Goal: Task Accomplishment & Management: Book appointment/travel/reservation

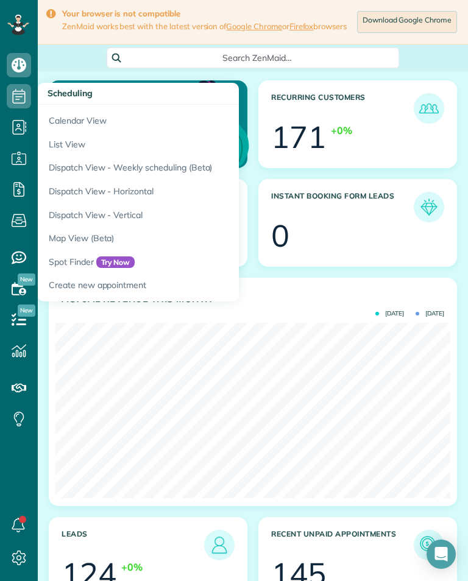
scroll to position [600, 38]
click at [14, 87] on icon at bounding box center [19, 96] width 24 height 24
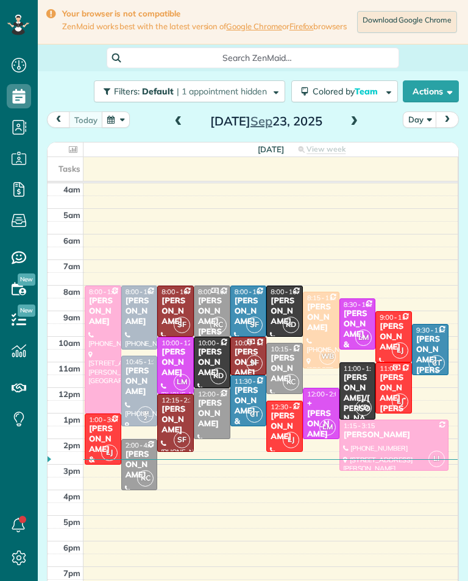
scroll to position [5, 5]
click at [166, 129] on div "[DATE] Day [DATE]" at bounding box center [253, 122] width 412 height 23
click at [177, 125] on span at bounding box center [178, 121] width 13 height 11
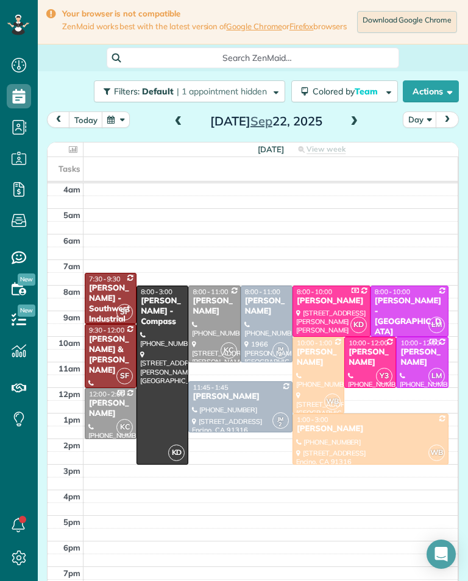
click at [343, 129] on div "[DATE]" at bounding box center [266, 120] width 195 height 19
click at [359, 127] on span at bounding box center [353, 121] width 13 height 11
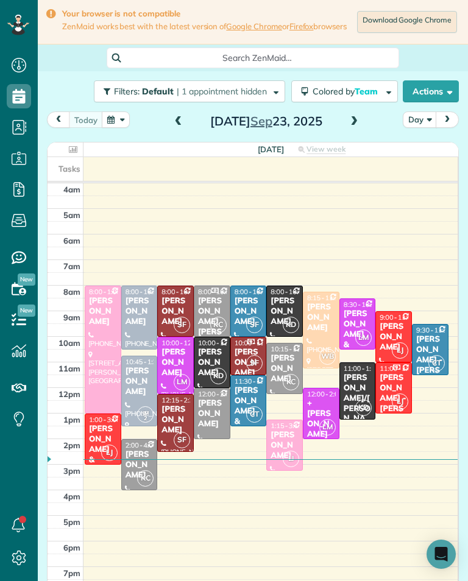
click at [356, 131] on span at bounding box center [353, 122] width 13 height 18
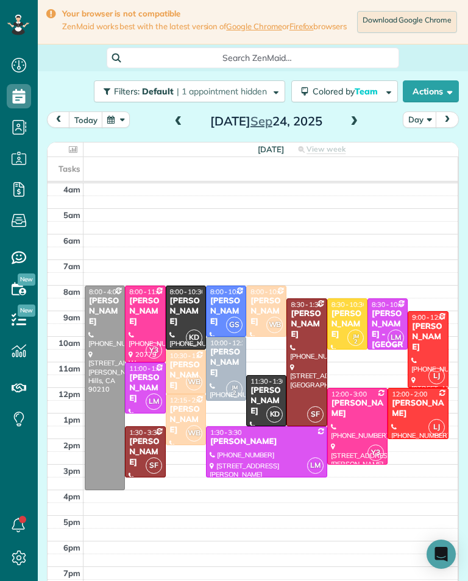
click at [308, 370] on div at bounding box center [306, 362] width 39 height 127
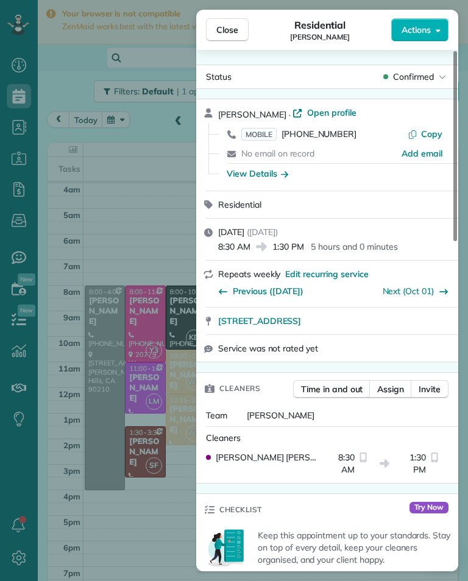
click at [266, 138] on span "MOBILE" at bounding box center [258, 134] width 35 height 13
click at [159, 183] on div "Close Residential [PERSON_NAME] Actions Status Confirmed [PERSON_NAME] · Open p…" at bounding box center [234, 290] width 468 height 581
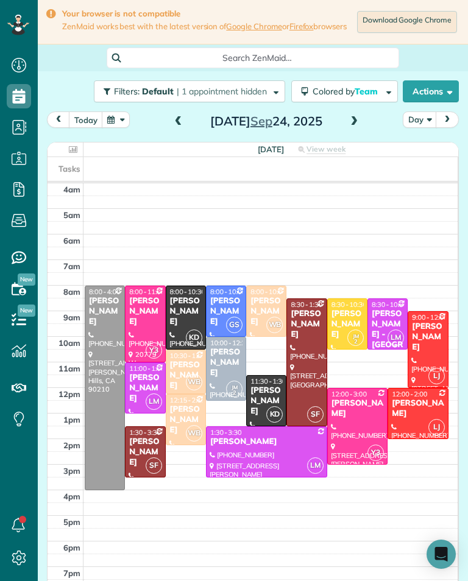
click at [142, 457] on div "[PERSON_NAME]" at bounding box center [145, 452] width 33 height 31
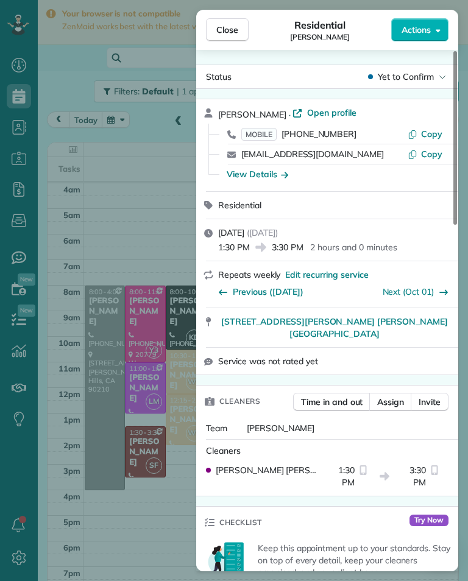
click at [264, 131] on span "MOBILE" at bounding box center [258, 134] width 35 height 13
click at [114, 57] on div "Close Residential [PERSON_NAME] Actions Status Yet to Confirm [PERSON_NAME] · O…" at bounding box center [234, 290] width 468 height 581
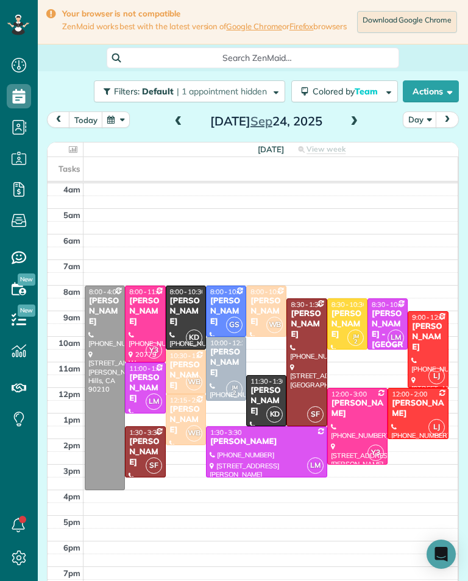
scroll to position [600, 38]
click at [435, 336] on div "[PERSON_NAME]" at bounding box center [427, 337] width 33 height 31
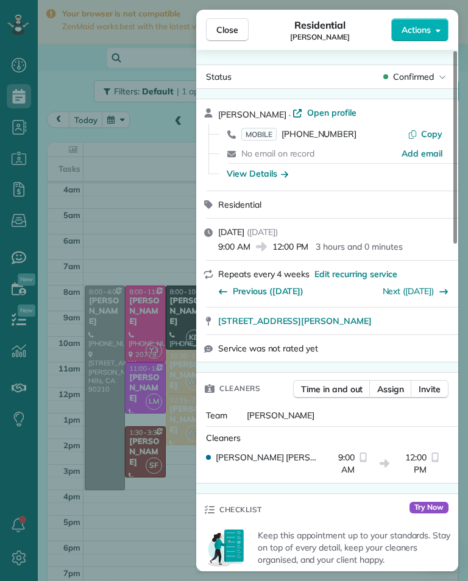
scroll to position [600, 38]
click at [256, 136] on span "MOBILE" at bounding box center [258, 134] width 35 height 13
click at [116, 200] on div "Close Residential [PERSON_NAME] Actions Status Confirmed [PERSON_NAME] · Open p…" at bounding box center [234, 290] width 468 height 581
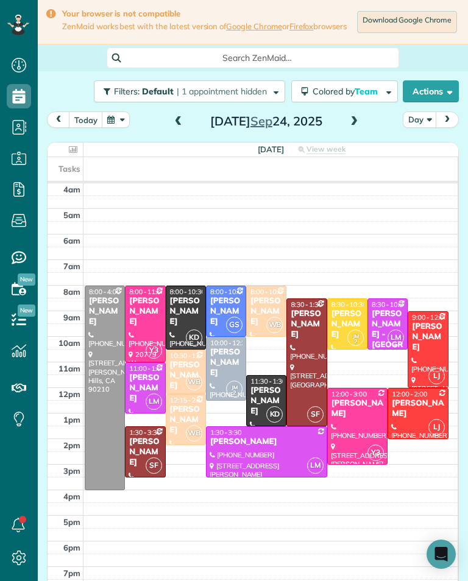
click at [412, 434] on div at bounding box center [417, 414] width 59 height 50
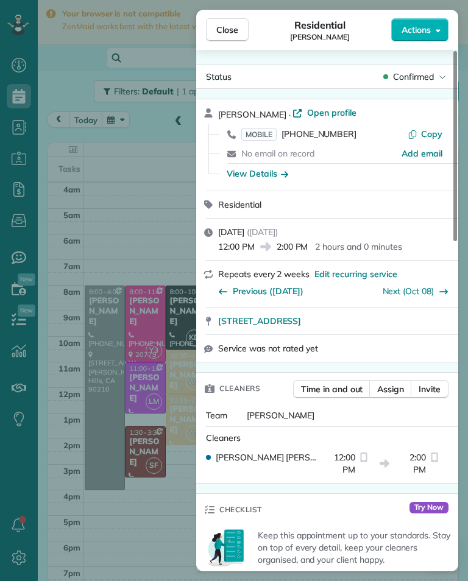
click at [253, 139] on span "MOBILE" at bounding box center [258, 134] width 35 height 13
click at [159, 482] on div "Close Residential [PERSON_NAME] Actions Status Confirmed [PERSON_NAME] · Open p…" at bounding box center [234, 290] width 468 height 581
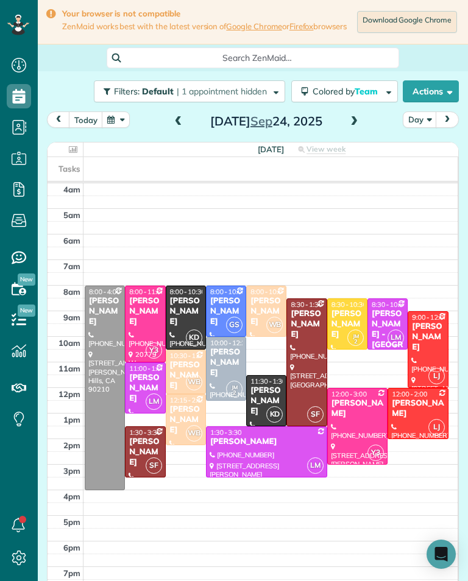
click at [425, 415] on div "[PERSON_NAME]" at bounding box center [417, 408] width 53 height 21
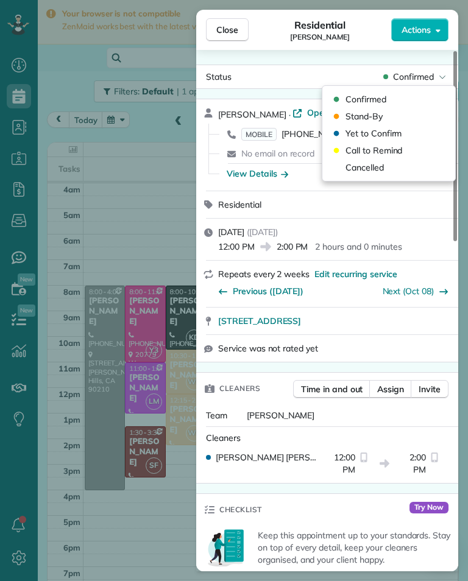
click at [404, 168] on div "Cancelled" at bounding box center [388, 167] width 123 height 17
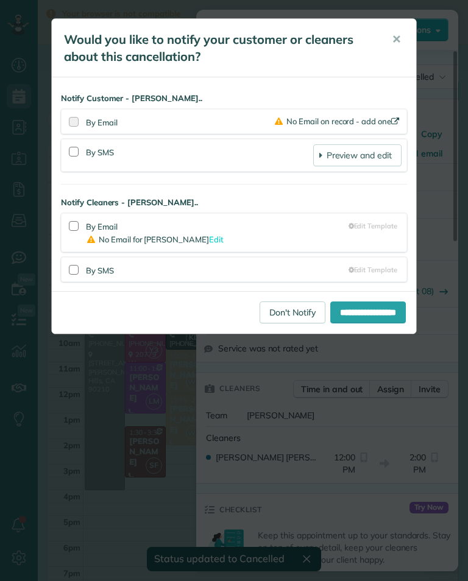
click at [267, 316] on link "Don't Notify" at bounding box center [292, 313] width 66 height 22
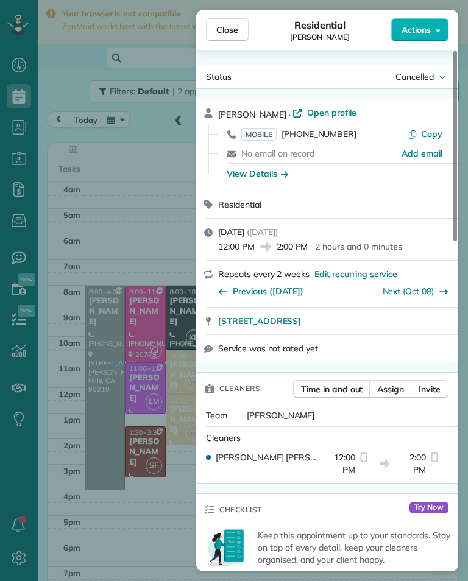
click at [102, 182] on div "Close Residential [PERSON_NAME] Actions Status Cancelled [PERSON_NAME] · Open p…" at bounding box center [234, 290] width 468 height 581
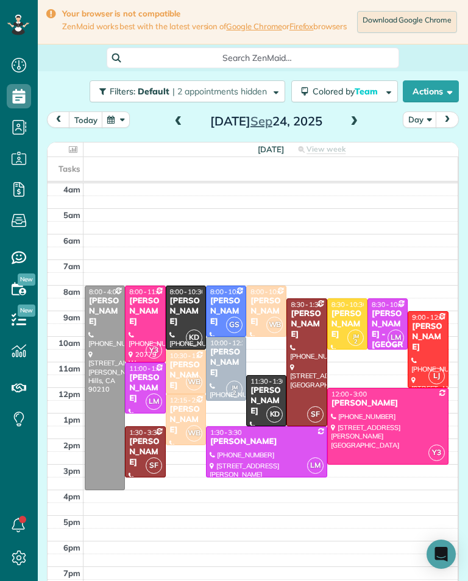
scroll to position [600, 38]
click at [370, 436] on div at bounding box center [388, 427] width 120 height 76
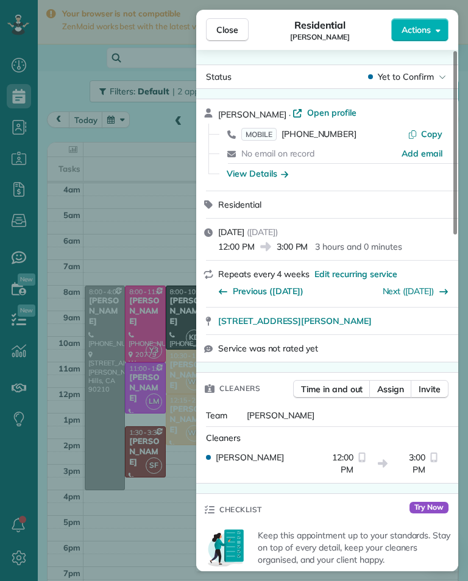
click at [252, 129] on span "MOBILE" at bounding box center [258, 134] width 35 height 13
click at [170, 409] on div "Close Residential [PERSON_NAME] Actions Status Yet to Confirm [PERSON_NAME] · O…" at bounding box center [234, 290] width 468 height 581
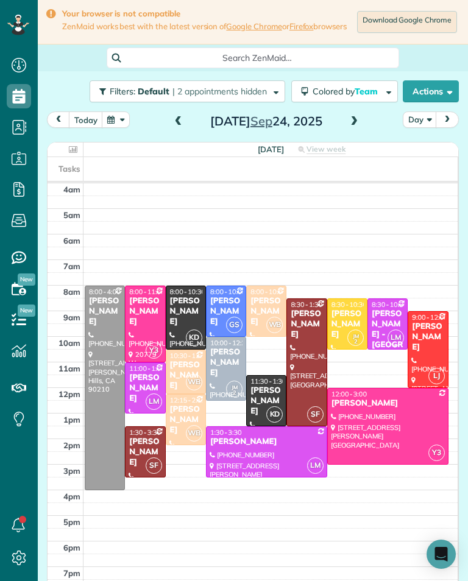
click at [185, 378] on div "[PERSON_NAME]" at bounding box center [185, 375] width 33 height 31
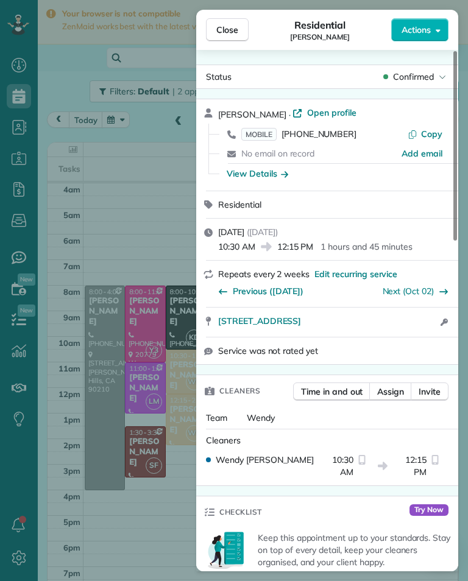
click at [263, 132] on span "MOBILE" at bounding box center [258, 134] width 35 height 13
click at [183, 191] on div "Close Residential [PERSON_NAME] Actions Status Confirmed [PERSON_NAME] · Open p…" at bounding box center [234, 290] width 468 height 581
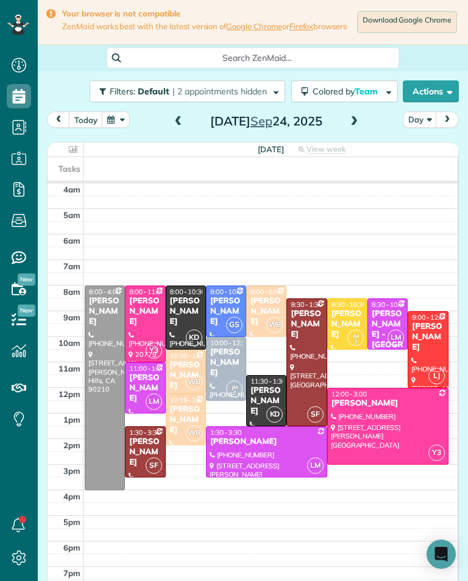
click at [277, 306] on div "[PERSON_NAME]" at bounding box center [266, 311] width 33 height 31
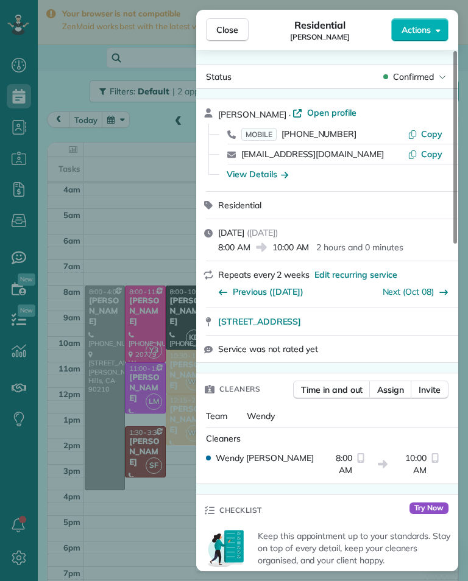
click at [269, 134] on span "MOBILE" at bounding box center [258, 134] width 35 height 13
click at [187, 258] on div "Close Residential [PERSON_NAME] Actions Status Confirmed [PERSON_NAME] · Open p…" at bounding box center [234, 290] width 468 height 581
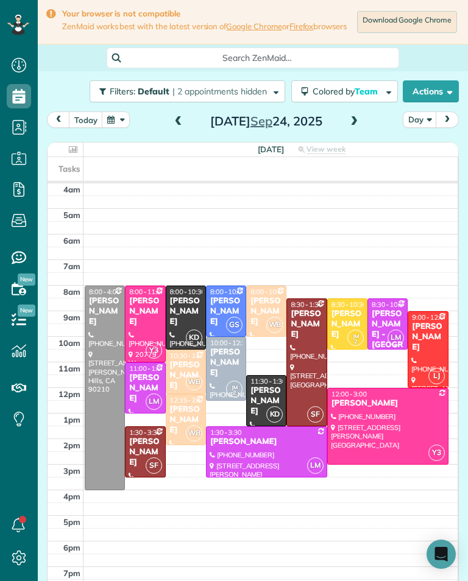
click at [186, 445] on div at bounding box center [185, 420] width 39 height 50
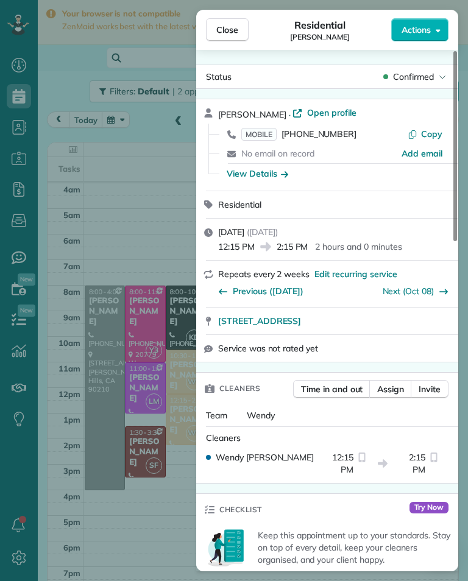
click at [264, 128] on span "MOBILE" at bounding box center [258, 134] width 35 height 13
click at [230, 37] on button "Close" at bounding box center [227, 29] width 43 height 23
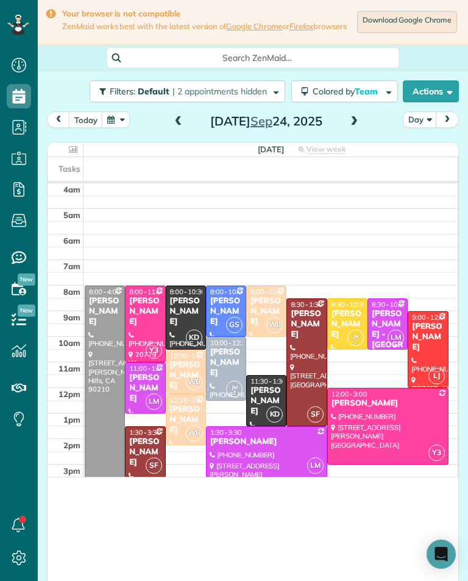
scroll to position [600, 38]
click at [227, 369] on div "[PERSON_NAME]" at bounding box center [226, 362] width 33 height 31
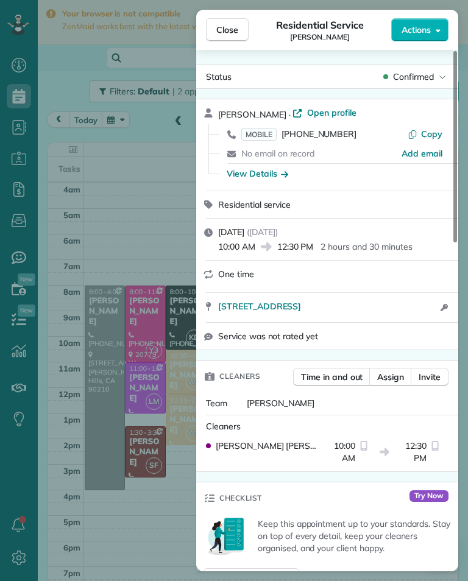
click at [266, 136] on span "MOBILE" at bounding box center [258, 134] width 35 height 13
click at [160, 255] on div "Close Residential Service [PERSON_NAME] Actions Status Confirmed [PERSON_NAME] …" at bounding box center [234, 290] width 468 height 581
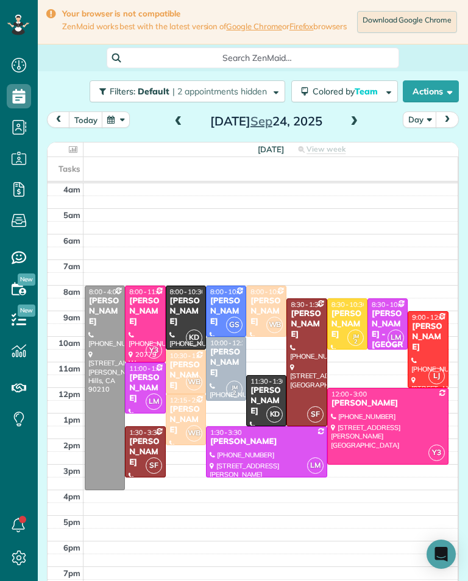
click at [183, 321] on div "[PERSON_NAME]" at bounding box center [185, 311] width 33 height 31
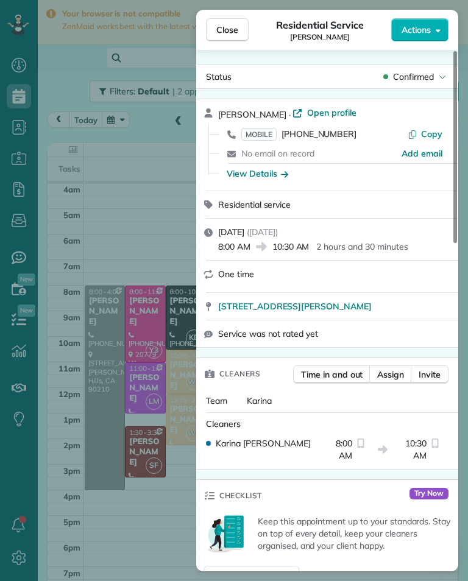
click at [264, 130] on span "MOBILE" at bounding box center [258, 134] width 35 height 13
click at [179, 537] on div "Close Residential Service [PERSON_NAME] Actions Status Confirmed [PERSON_NAME] …" at bounding box center [234, 290] width 468 height 581
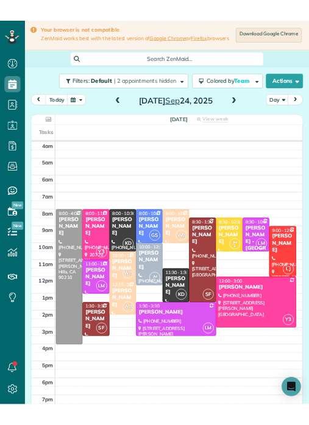
scroll to position [600, 38]
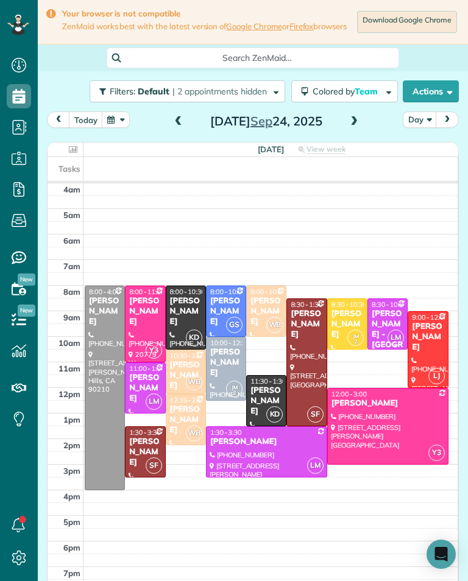
click at [271, 404] on div "[PERSON_NAME]" at bounding box center [266, 401] width 33 height 31
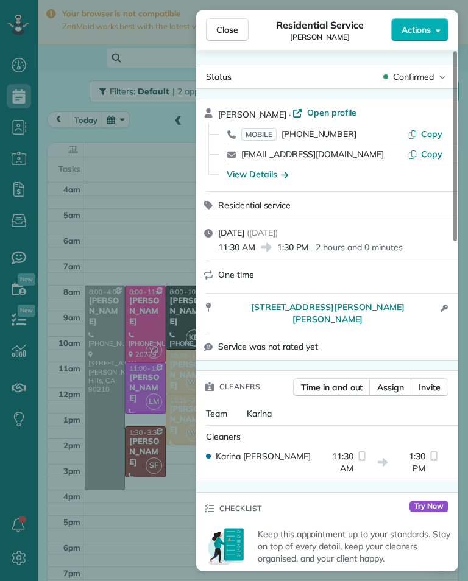
click at [266, 135] on span "MOBILE" at bounding box center [258, 134] width 35 height 13
click at [174, 238] on div "Close Residential Service [PERSON_NAME] Actions Status Confirmed [PERSON_NAME] …" at bounding box center [234, 290] width 468 height 581
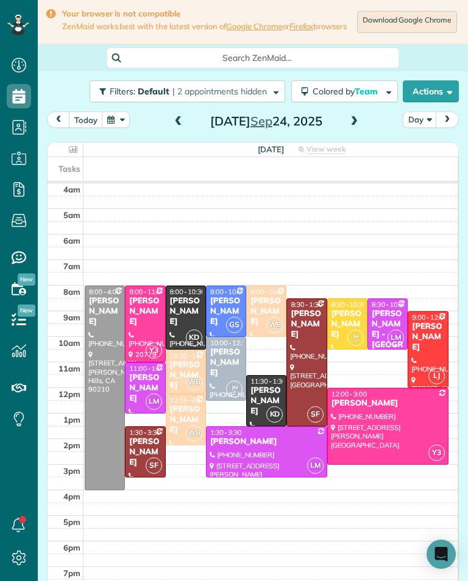
scroll to position [600, 38]
click at [386, 317] on div "[PERSON_NAME] - [GEOGRAPHIC_DATA]" at bounding box center [387, 340] width 33 height 62
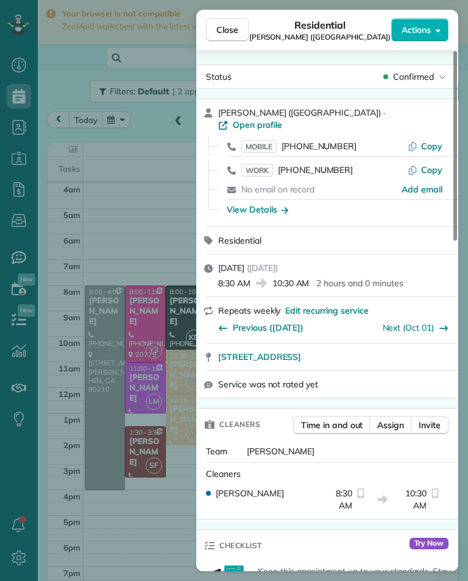
click at [259, 140] on span "MOBILE" at bounding box center [258, 146] width 35 height 13
click at [135, 258] on div "Close Residential [PERSON_NAME] ([GEOGRAPHIC_DATA]) Actions Status Confirmed [P…" at bounding box center [234, 290] width 468 height 581
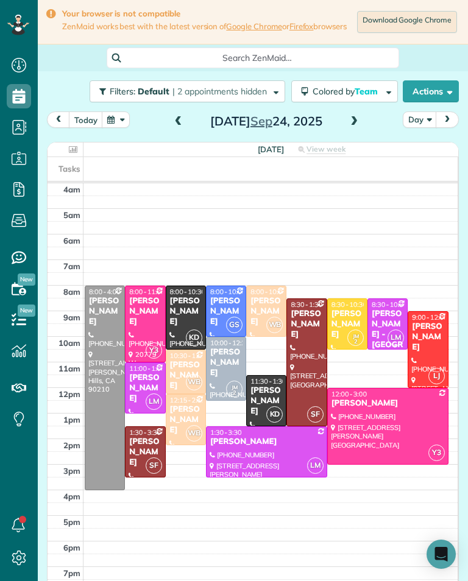
scroll to position [600, 38]
click at [356, 131] on span at bounding box center [353, 122] width 13 height 18
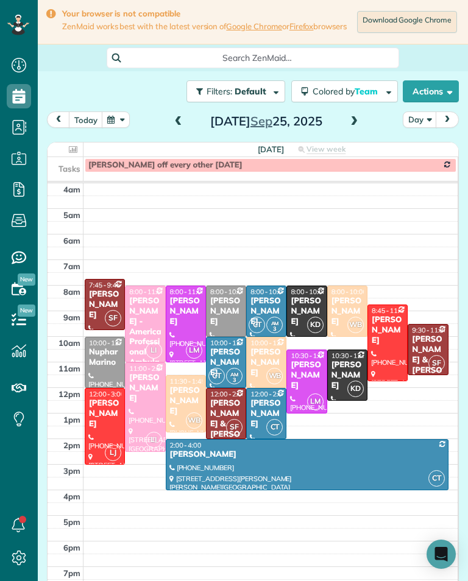
click at [355, 127] on span at bounding box center [353, 121] width 13 height 11
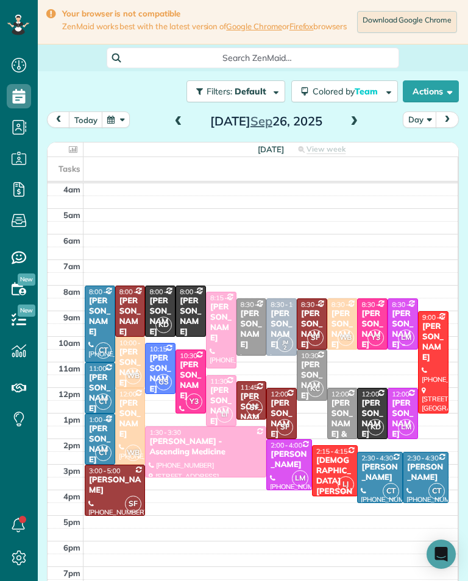
click at [358, 127] on span at bounding box center [353, 121] width 13 height 11
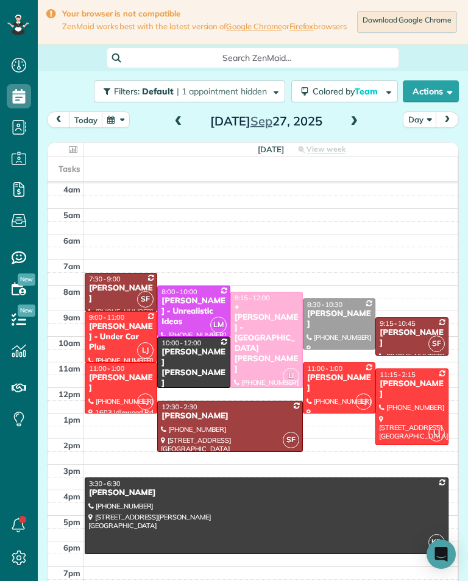
click at [356, 127] on span at bounding box center [353, 121] width 13 height 11
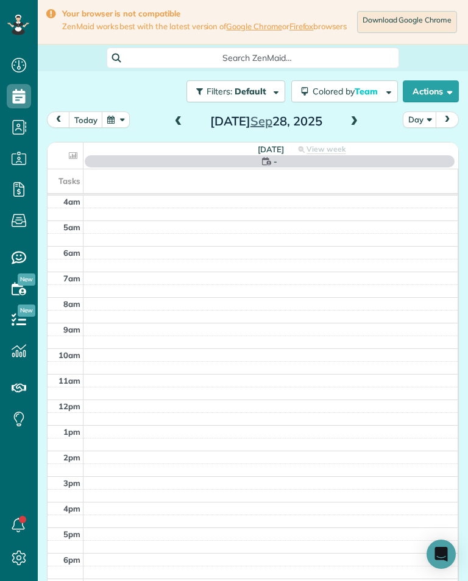
click at [358, 126] on span at bounding box center [353, 121] width 13 height 11
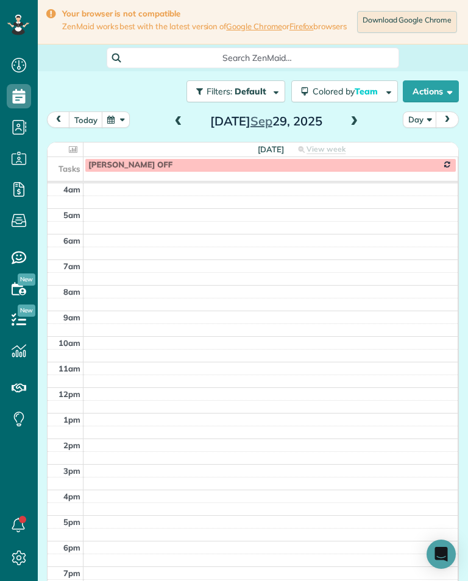
click at [80, 127] on button "today" at bounding box center [86, 119] width 34 height 16
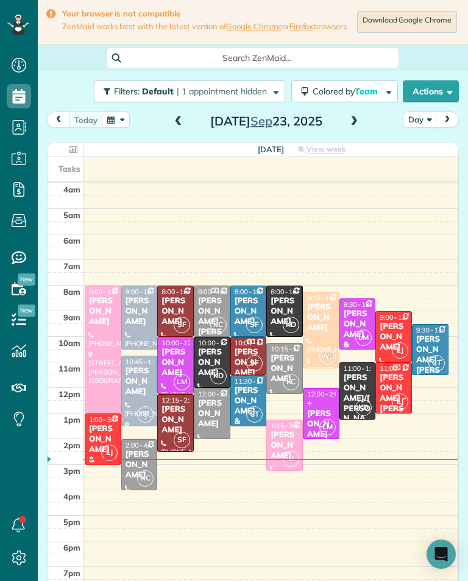
click at [347, 127] on span at bounding box center [353, 121] width 13 height 11
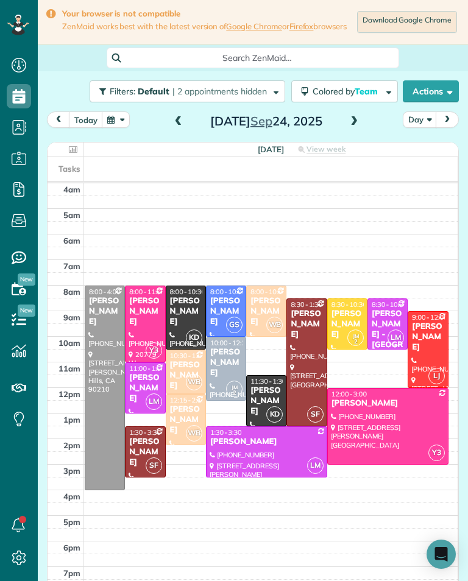
click at [422, 339] on div "[PERSON_NAME]" at bounding box center [427, 337] width 33 height 31
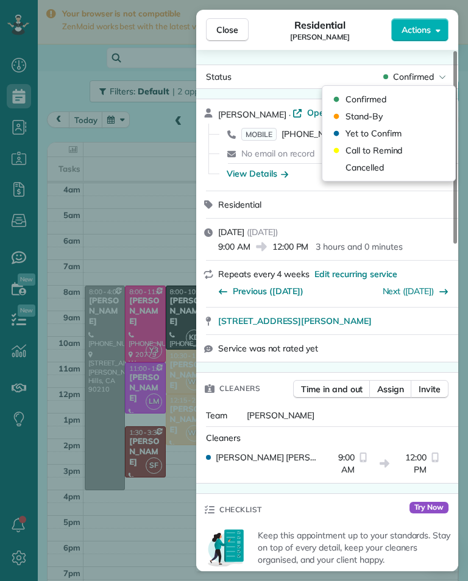
click at [389, 174] on div "Cancelled" at bounding box center [388, 167] width 123 height 17
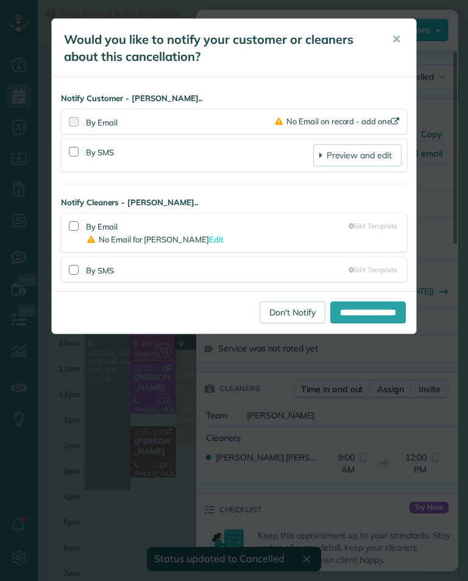
click at [277, 310] on link "Don't Notify" at bounding box center [292, 313] width 66 height 22
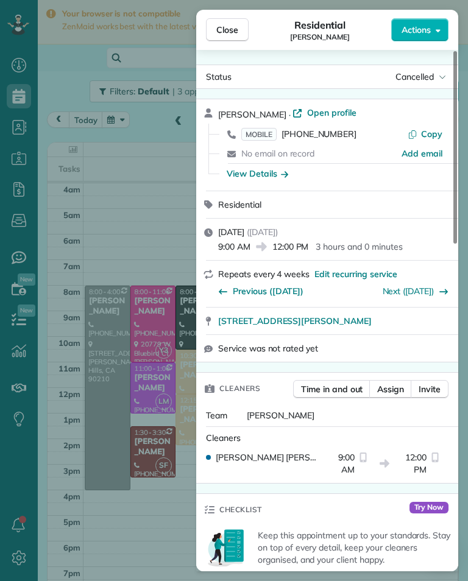
click at [132, 247] on div "Close Residential [PERSON_NAME] Actions Status Cancelled [PERSON_NAME] · Open p…" at bounding box center [234, 290] width 468 height 581
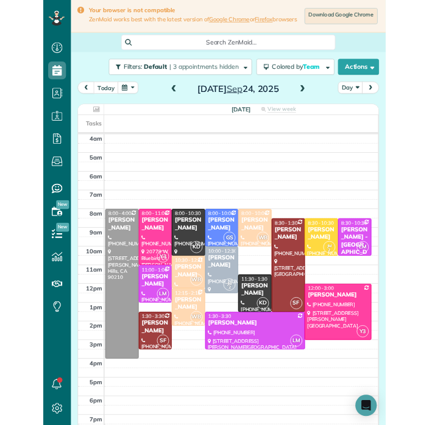
scroll to position [600, 38]
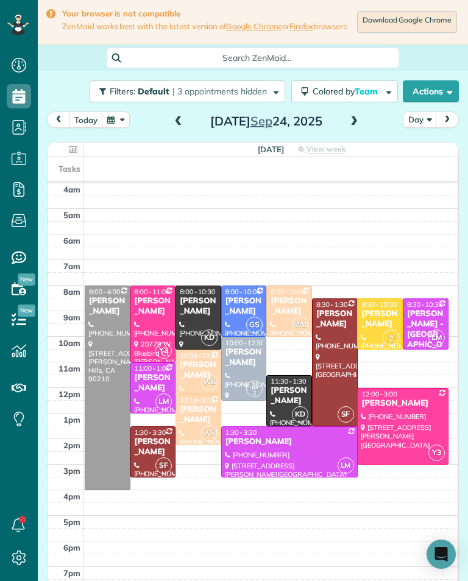
click at [119, 123] on button "button" at bounding box center [116, 119] width 28 height 16
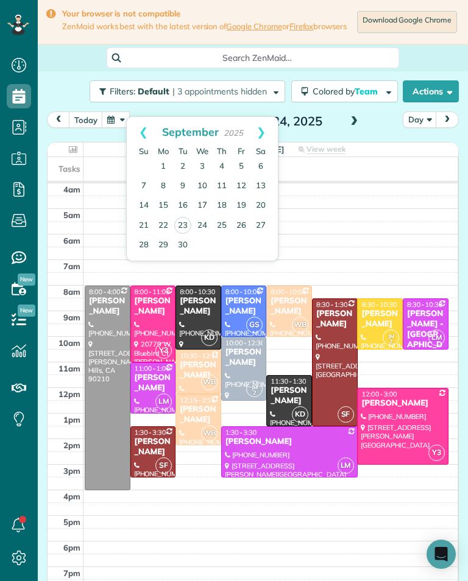
click at [189, 247] on link "30" at bounding box center [182, 245] width 19 height 19
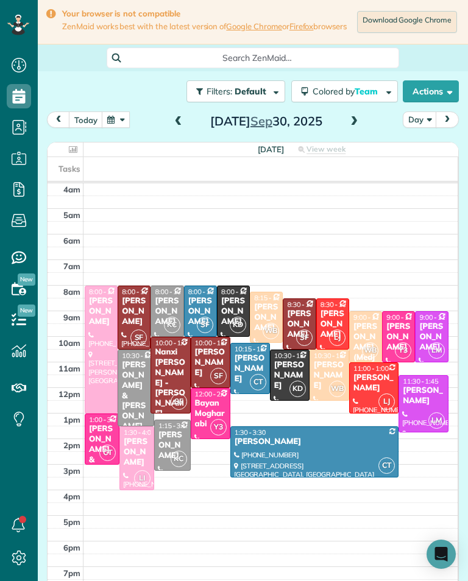
click at [252, 414] on td at bounding box center [270, 407] width 375 height 13
click at [251, 414] on td at bounding box center [270, 407] width 375 height 13
click at [254, 414] on td at bounding box center [270, 407] width 375 height 13
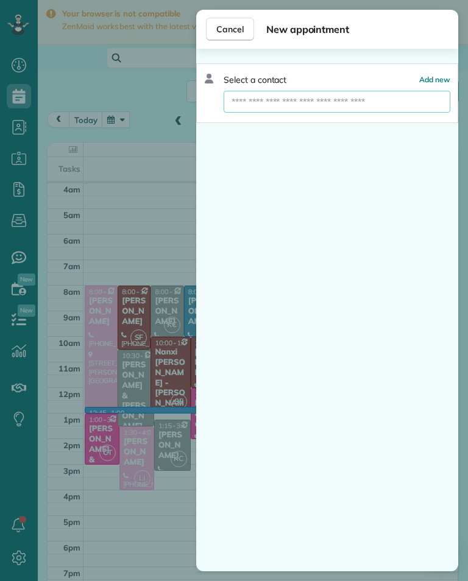
click at [389, 108] on input "text" at bounding box center [337, 102] width 227 height 22
click at [406, 101] on input "text" at bounding box center [337, 102] width 227 height 22
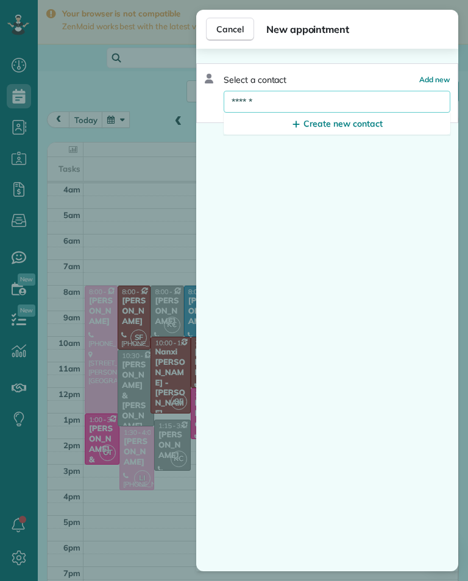
scroll to position [600, 38]
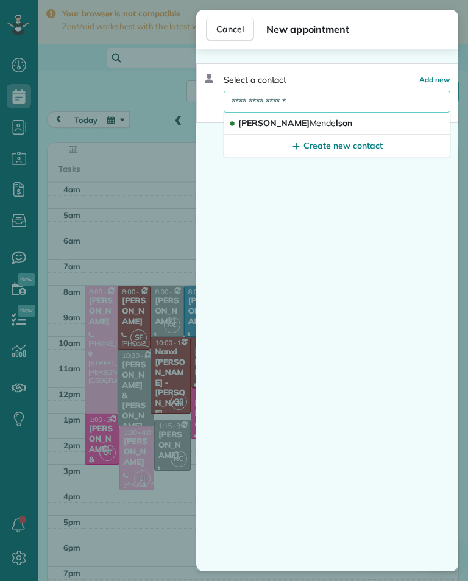
type input "**********"
click at [395, 124] on span "[STREET_ADDRESS]" at bounding box center [429, 123] width 83 height 11
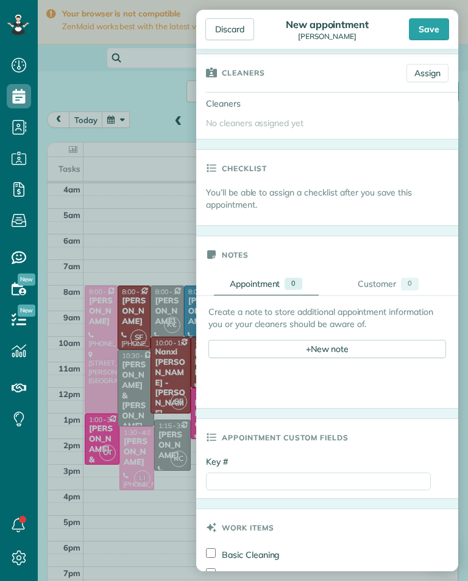
scroll to position [508, 0]
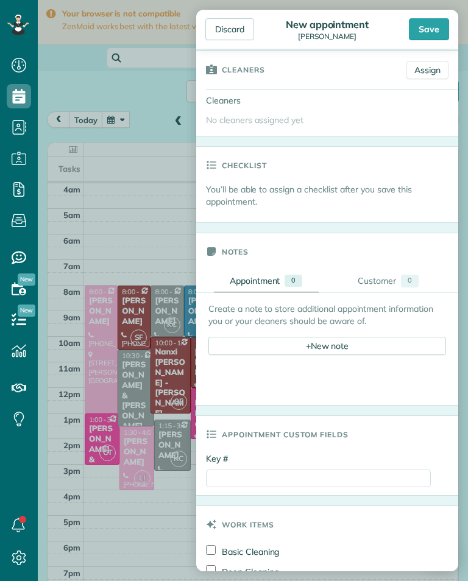
click at [432, 29] on div "Save" at bounding box center [429, 29] width 40 height 22
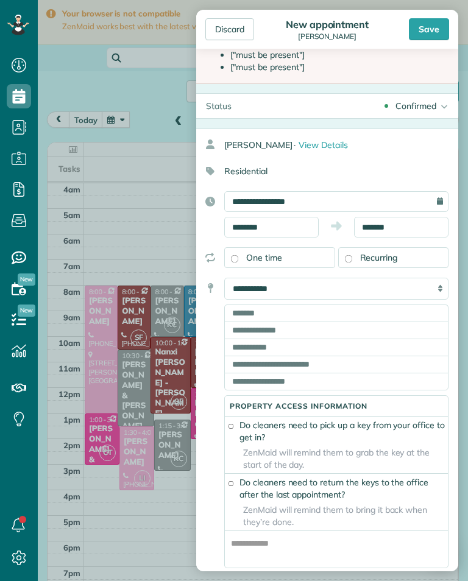
scroll to position [85, 0]
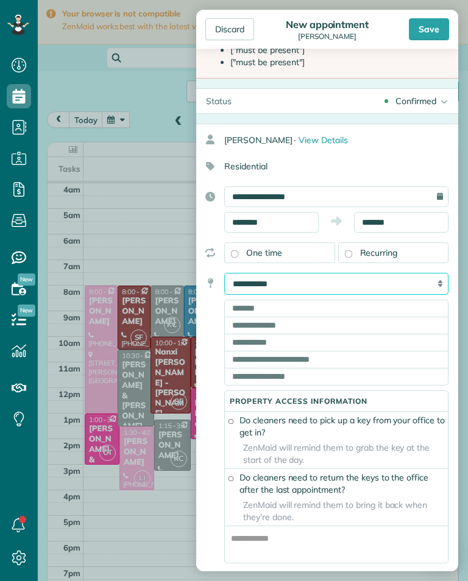
click at [351, 289] on select "**********" at bounding box center [336, 284] width 224 height 22
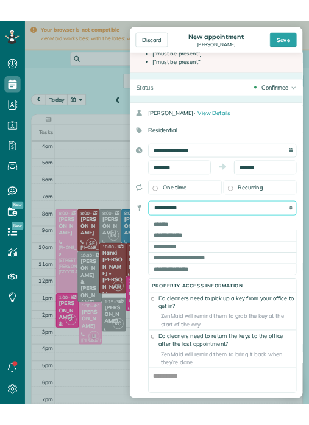
scroll to position [600, 38]
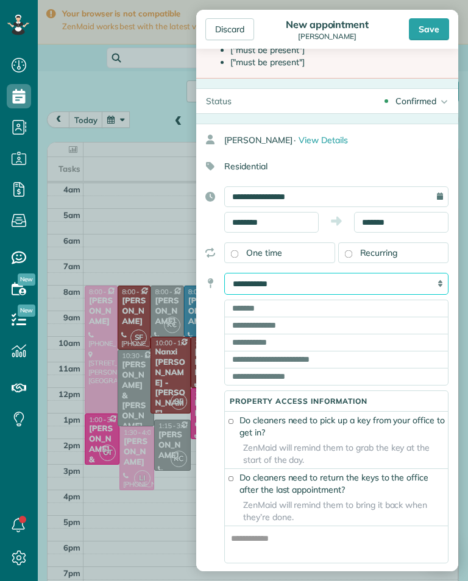
select select "*******"
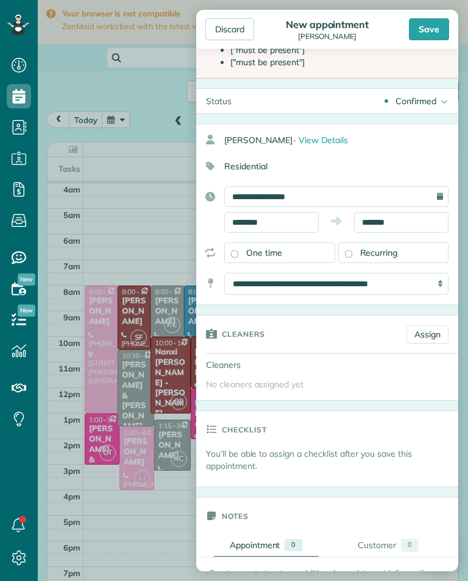
click at [436, 32] on div "Save" at bounding box center [429, 29] width 40 height 22
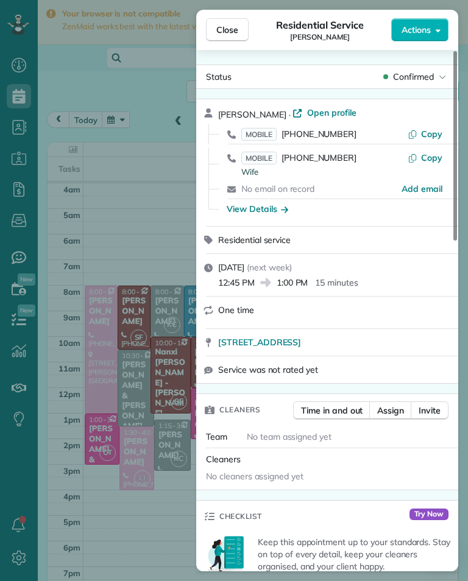
click at [232, 32] on span "Close" at bounding box center [227, 30] width 22 height 12
